Goal: Navigation & Orientation: Find specific page/section

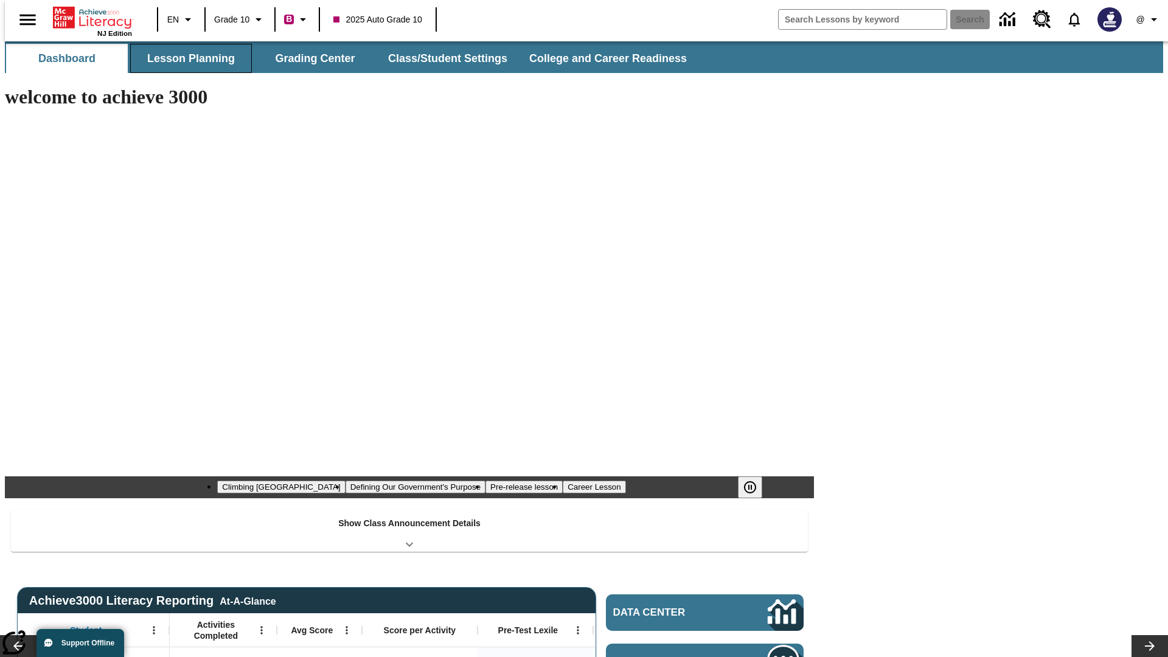
click at [186, 58] on button "Lesson Planning" at bounding box center [191, 58] width 122 height 29
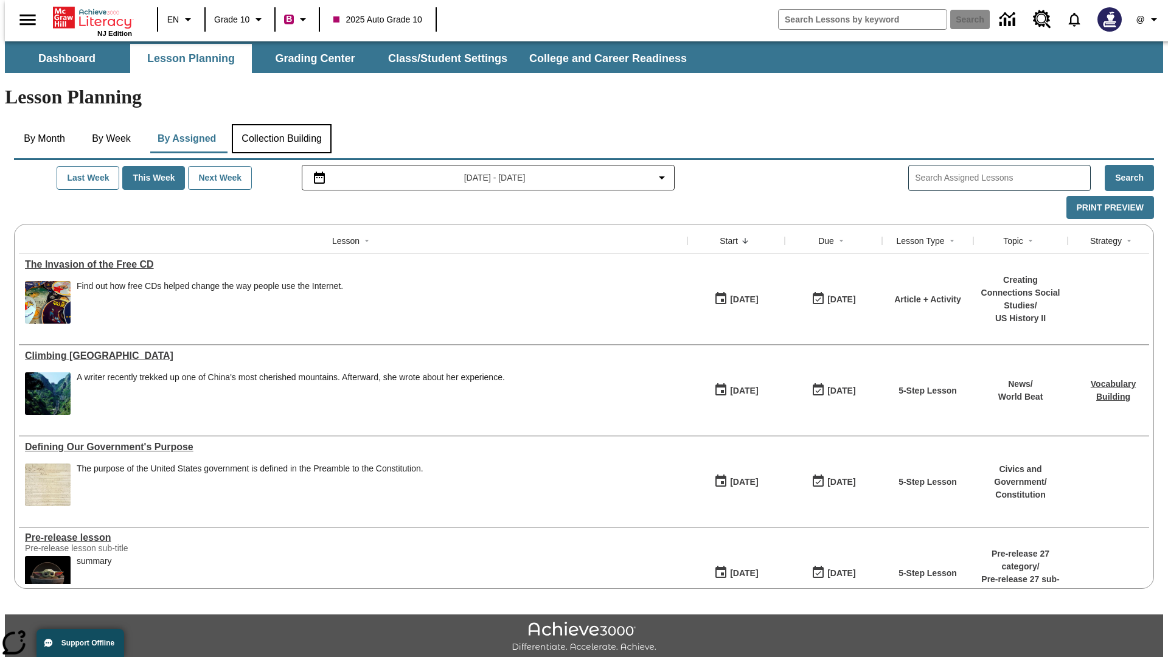
click at [281, 124] on button "Collection Building" at bounding box center [282, 138] width 100 height 29
